Goal: Information Seeking & Learning: Learn about a topic

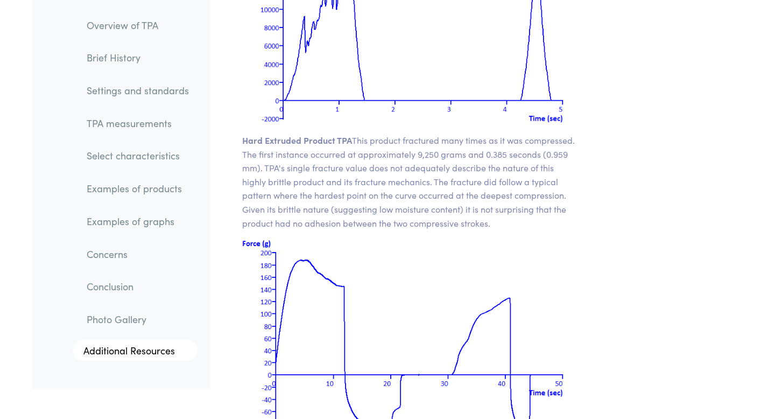
scroll to position [14705, 0]
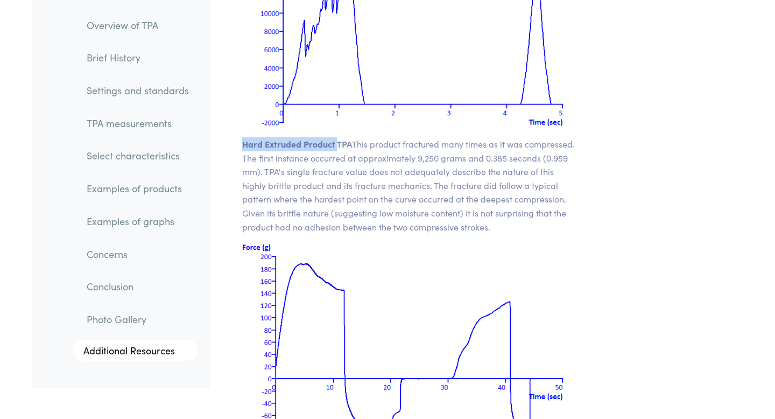
drag, startPoint x: 243, startPoint y: 103, endPoint x: 335, endPoint y: 100, distance: 92.1
click at [335, 138] on span "Hard Extruded Product TPA" at bounding box center [297, 144] width 110 height 12
click at [441, 137] on p "Hard Extruded Product TPA This product fractured many times as it was compresse…" at bounding box center [409, 185] width 335 height 96
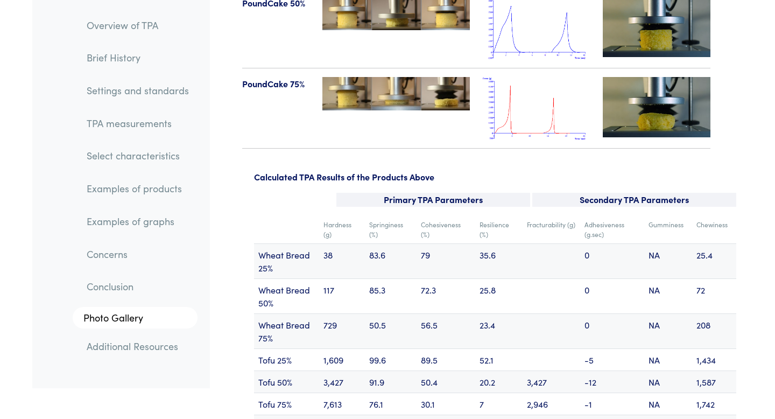
scroll to position [12646, 0]
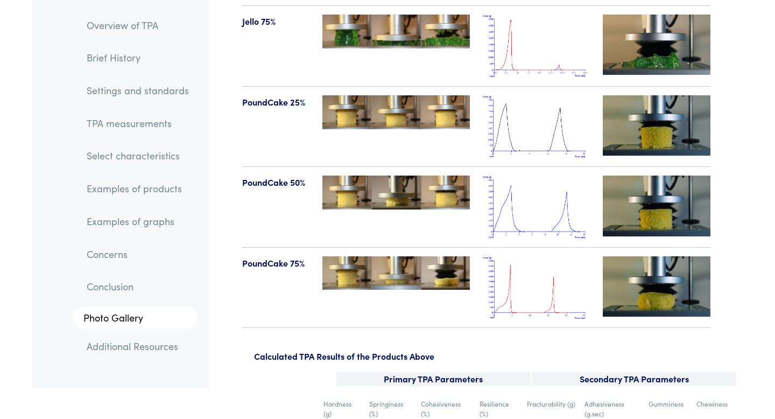
click at [142, 155] on link "Select characteristics" at bounding box center [138, 156] width 120 height 25
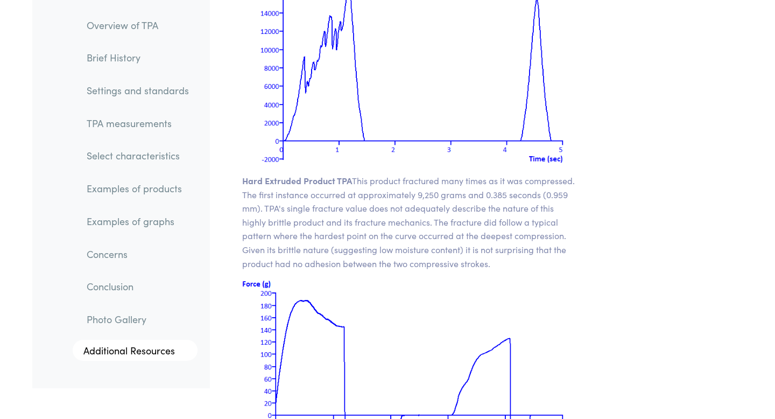
scroll to position [14665, 0]
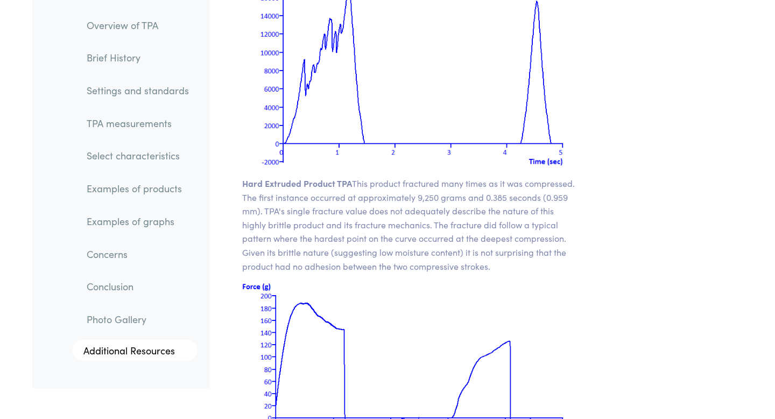
click at [347, 177] on span "Hard Extruded Product TPA" at bounding box center [297, 183] width 110 height 12
drag, startPoint x: 351, startPoint y: 140, endPoint x: 244, endPoint y: 148, distance: 106.9
click at [244, 177] on span "Hard Extruded Product TPA" at bounding box center [297, 183] width 110 height 12
copy span "Hard Extruded Product TPA"
click at [331, 185] on p "Hard Extruded Product TPA This product fractured many times as it was compresse…" at bounding box center [409, 225] width 335 height 96
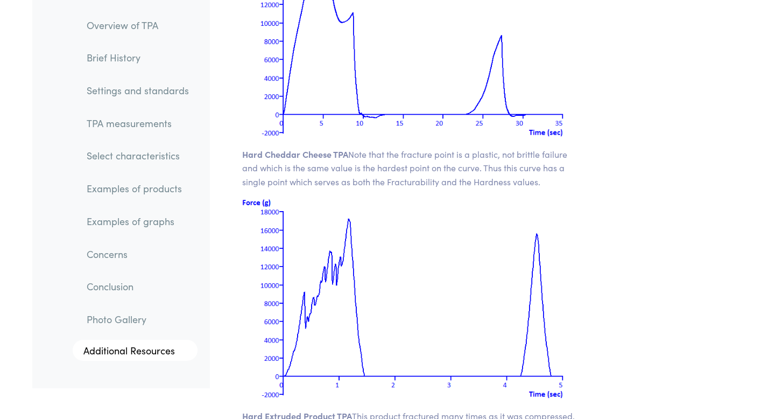
scroll to position [14408, 0]
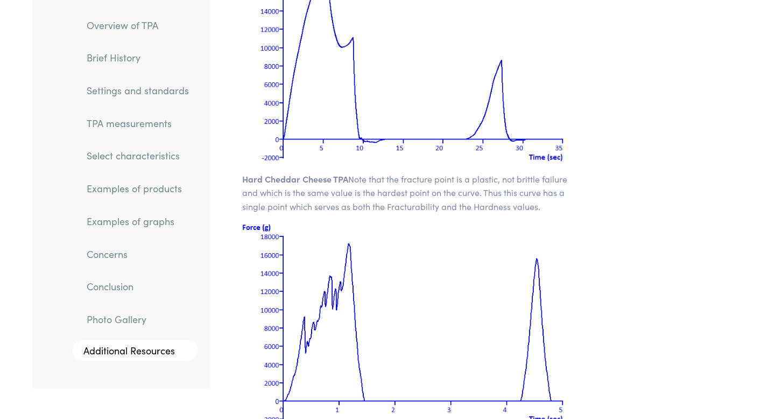
click at [393, 172] on p "Hard Cheddar Cheese TPA Note that the fracture point is a plastic, not brittle …" at bounding box center [409, 192] width 335 height 41
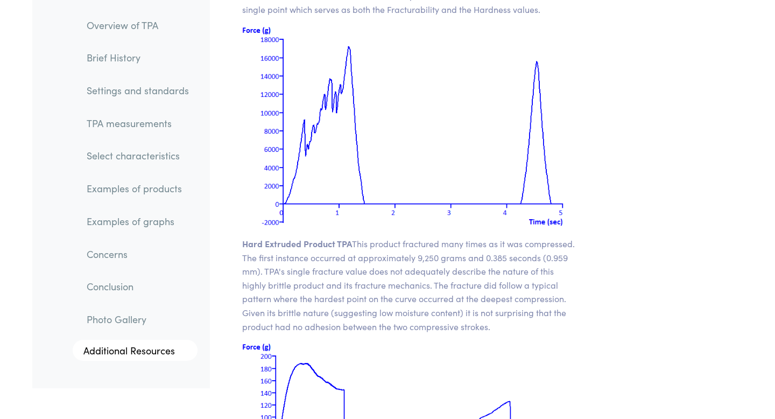
scroll to position [14603, 0]
